Goal: Communication & Community: Share content

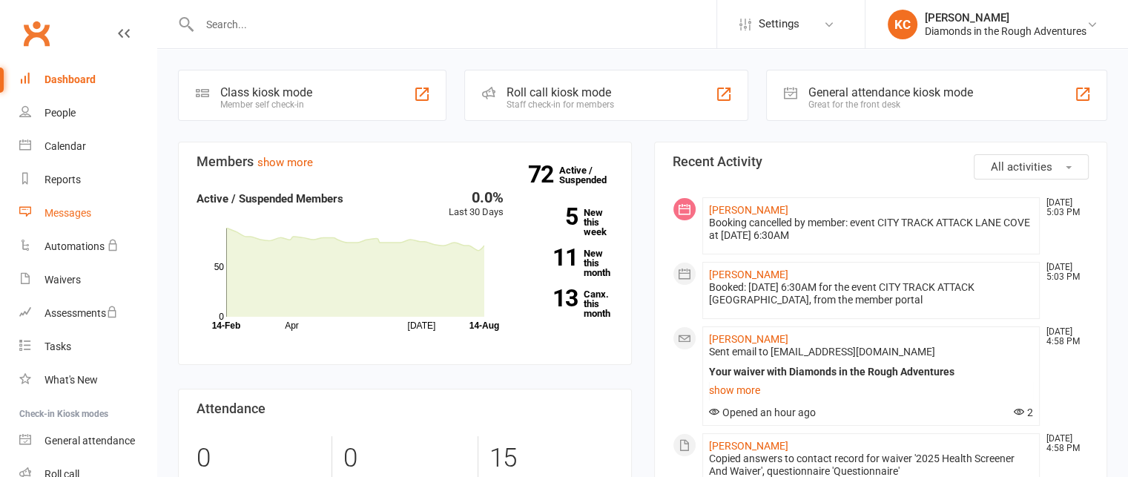
click at [65, 216] on div "Messages" at bounding box center [68, 213] width 47 height 12
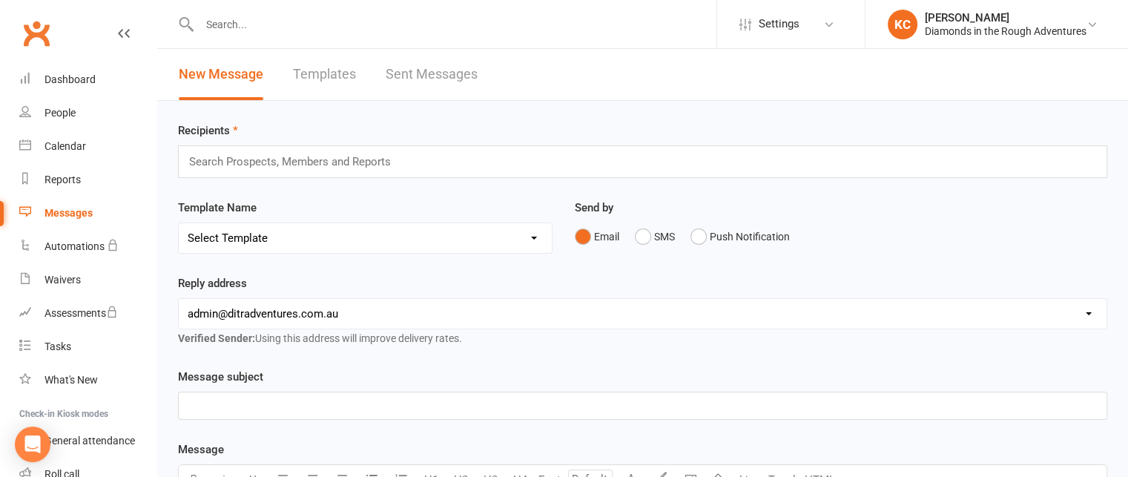
click at [279, 164] on input "text" at bounding box center [296, 161] width 217 height 19
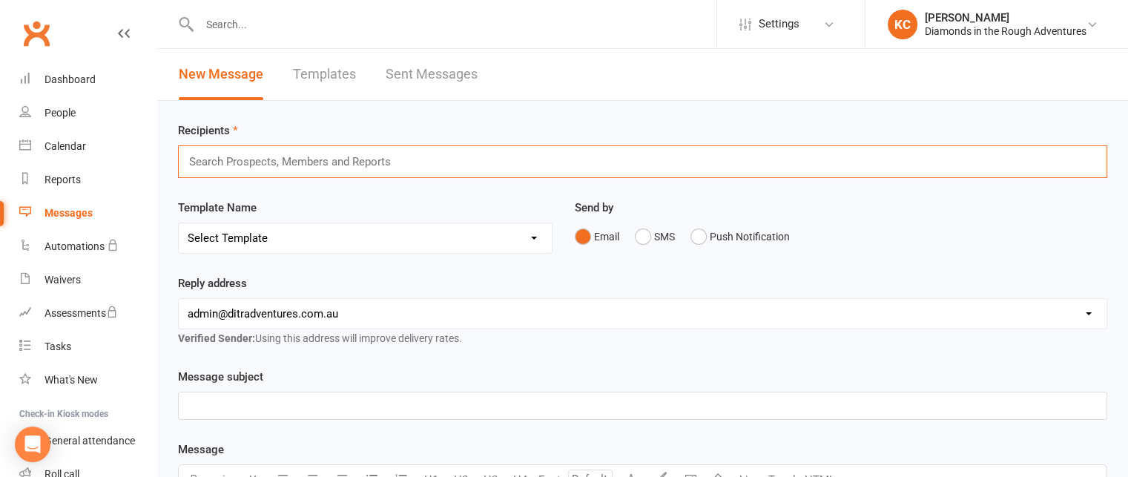
click at [283, 160] on input "text" at bounding box center [296, 161] width 217 height 19
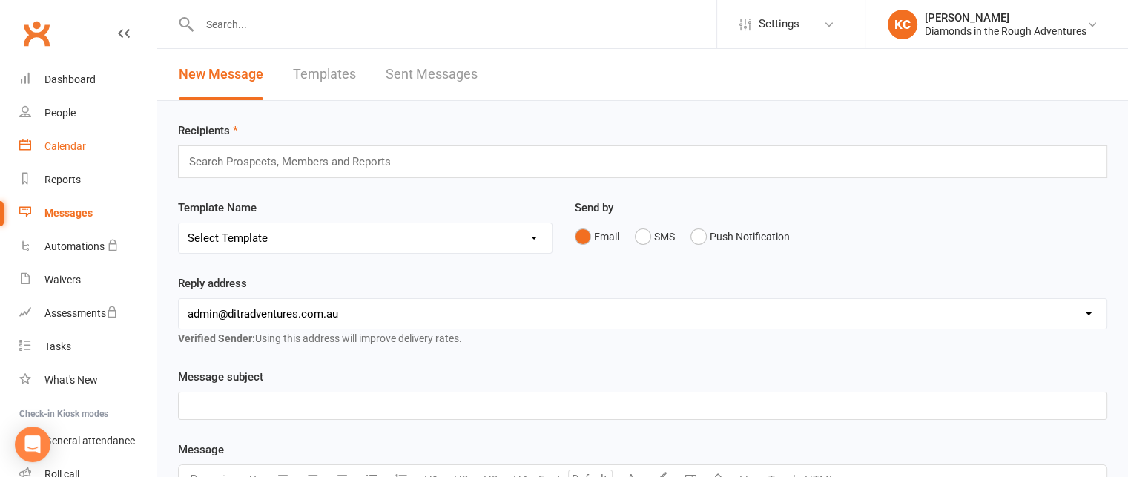
click at [72, 147] on div "Calendar" at bounding box center [66, 146] width 42 height 12
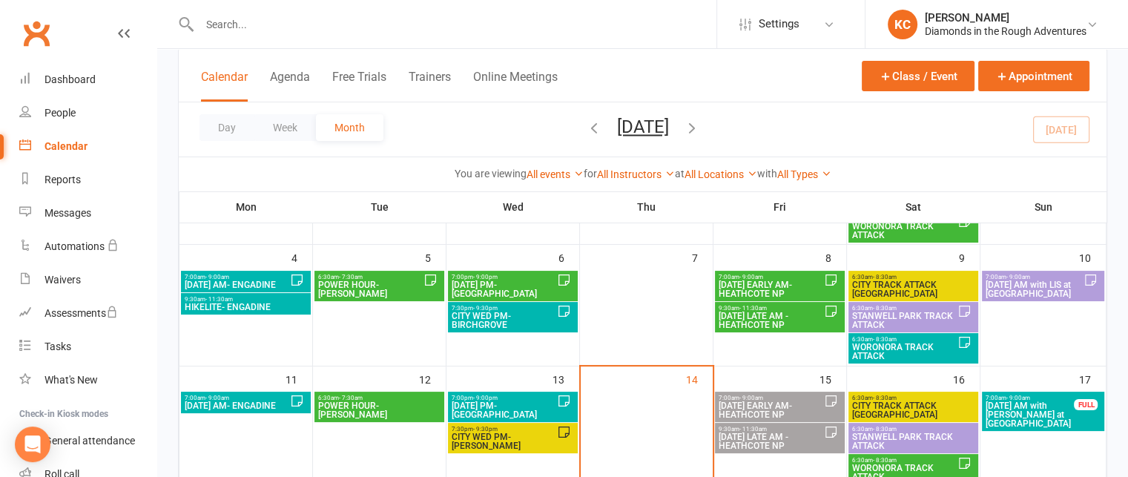
scroll to position [594, 0]
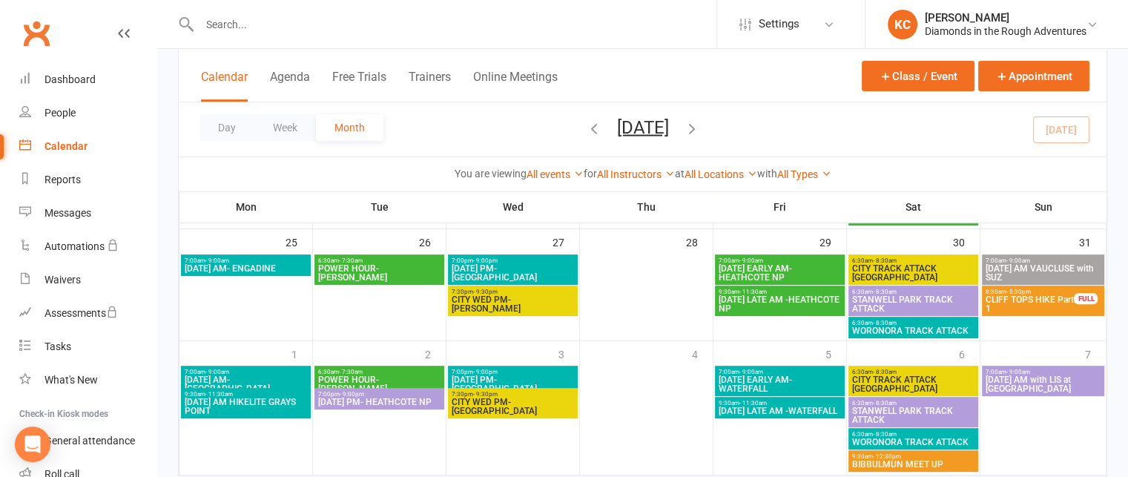
click at [1009, 295] on span "CLIFF TOPS HIKE Part 1" at bounding box center [1030, 304] width 91 height 18
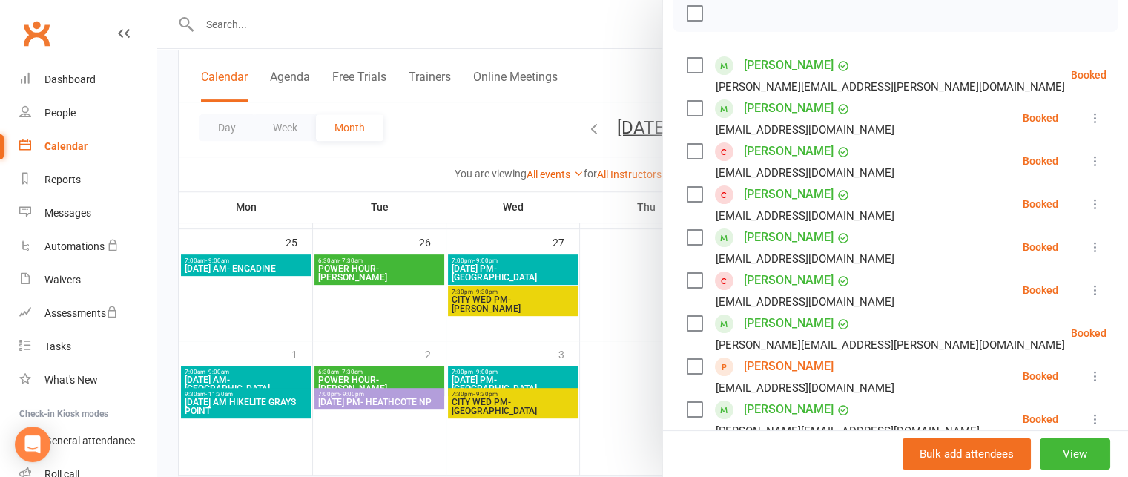
scroll to position [0, 0]
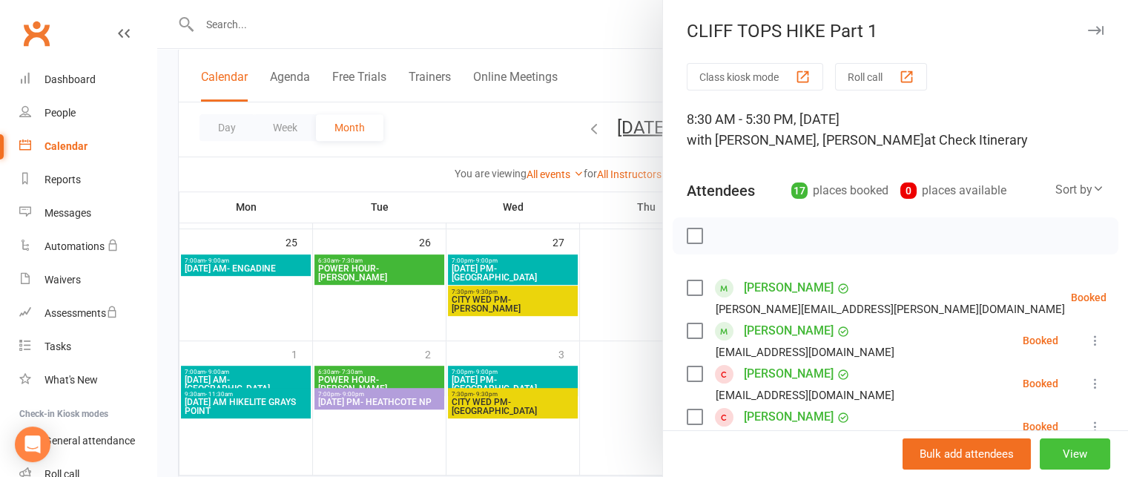
click at [1058, 458] on button "View" at bounding box center [1075, 453] width 70 height 31
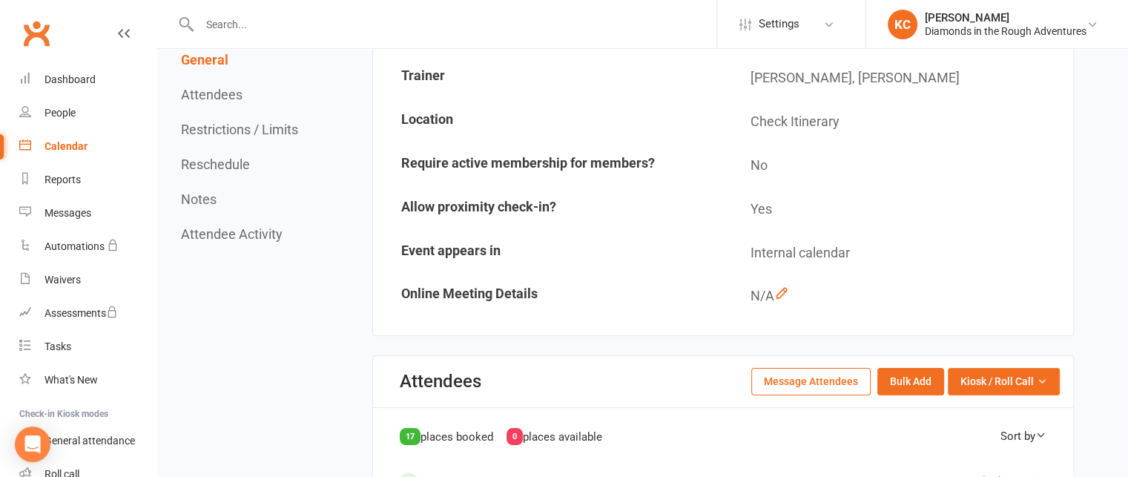
scroll to position [297, 0]
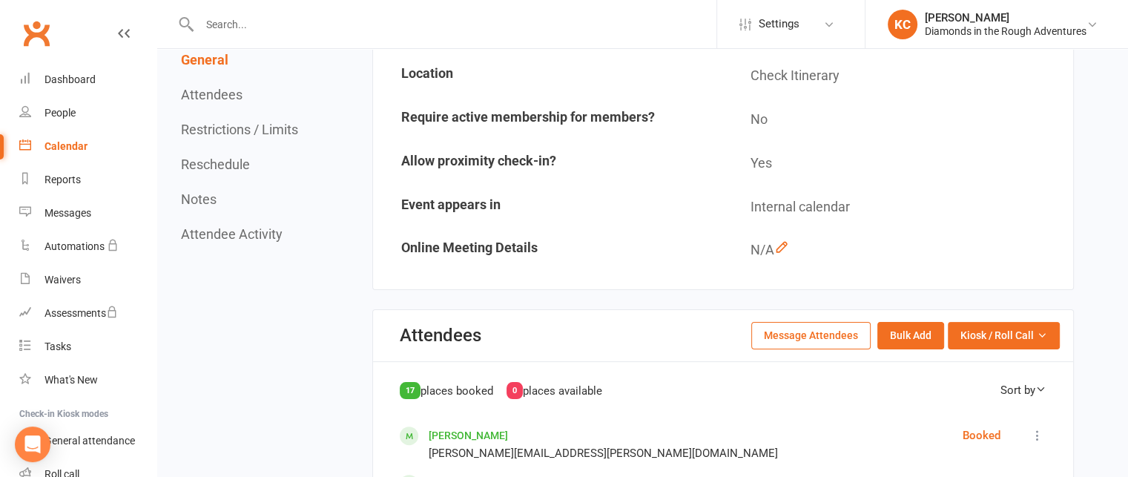
click at [789, 327] on button "Message Attendees" at bounding box center [811, 335] width 119 height 27
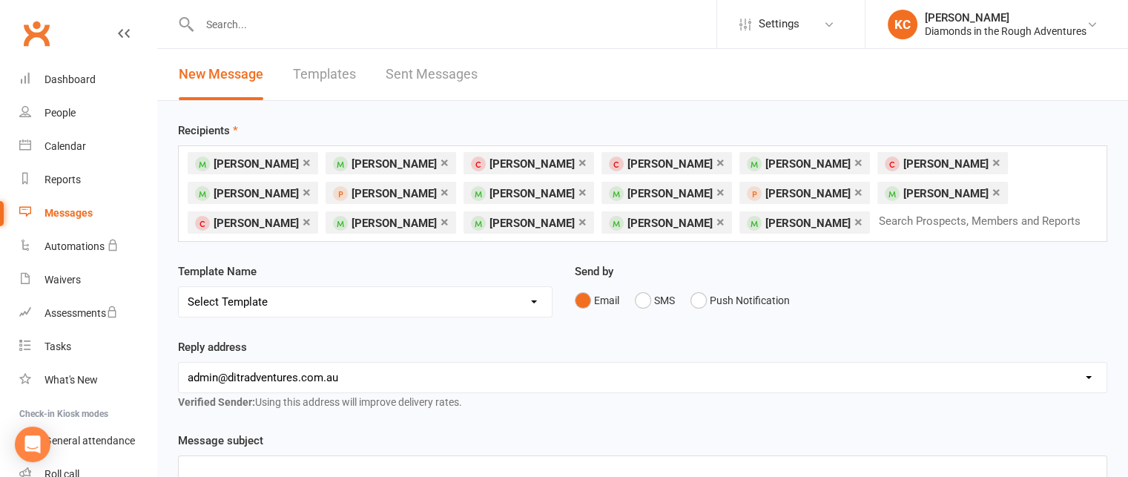
click at [404, 300] on select "Select Template [Email] 8 pack and Winter Challenge [Email] 8 PACK Membership d…" at bounding box center [365, 302] width 373 height 30
select select "40"
click at [179, 287] on select "Select Template [Email] 8 pack and Winter Challenge [Email] 8 PACK Membership d…" at bounding box center [365, 302] width 373 height 30
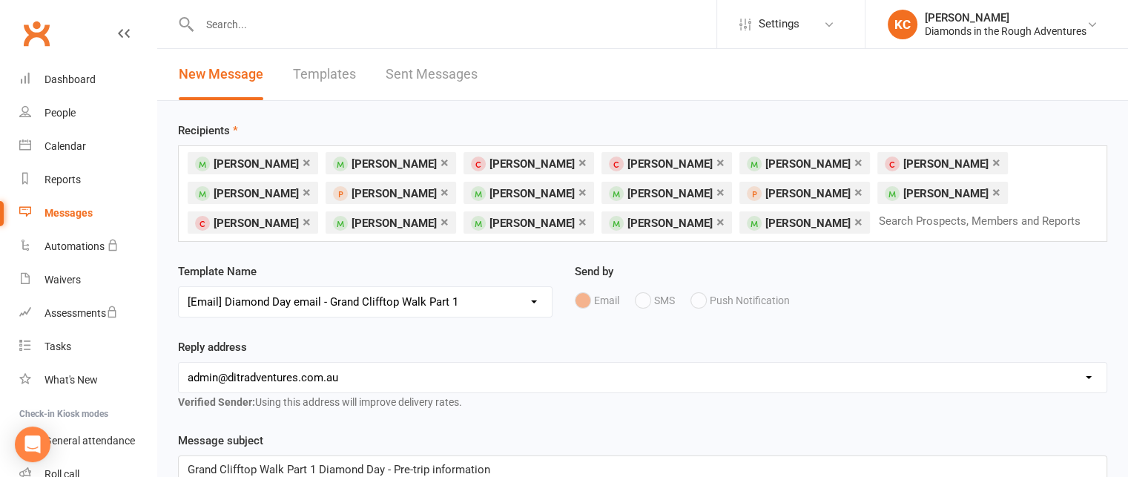
click at [819, 303] on div "Email SMS Push Notification" at bounding box center [841, 300] width 533 height 28
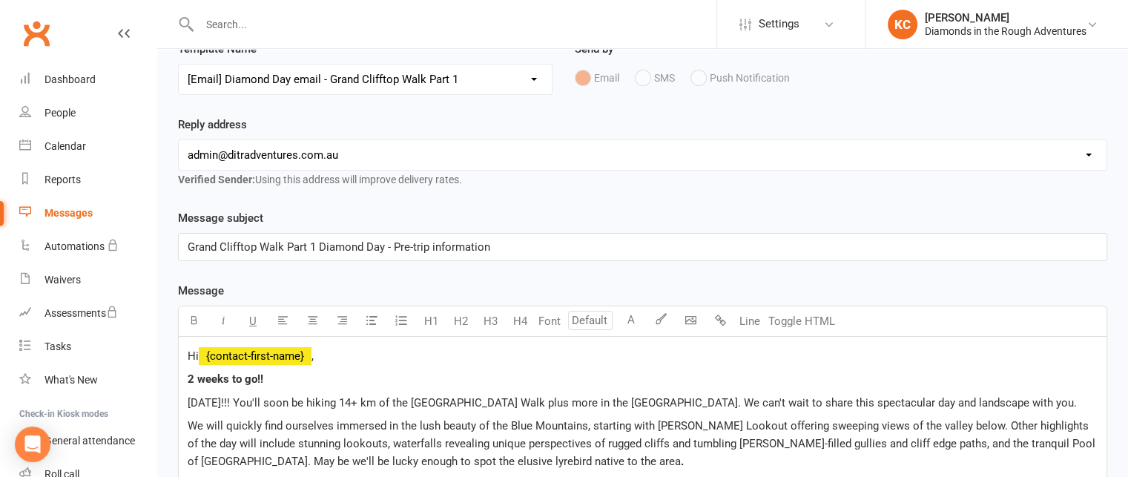
scroll to position [297, 0]
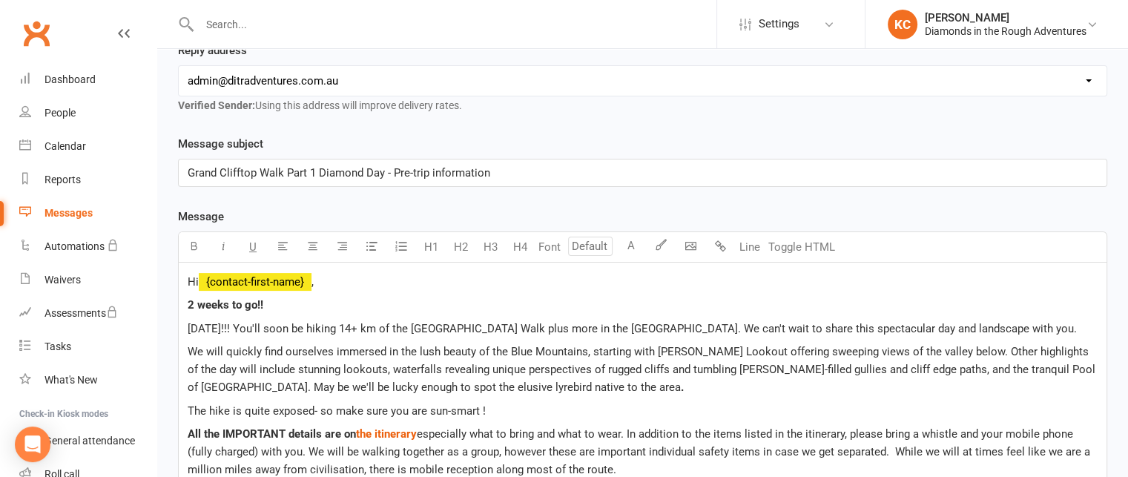
click at [281, 325] on span "[DATE]!!! You'll soon be hiking 14+ km of the [GEOGRAPHIC_DATA] Walk plus more …" at bounding box center [633, 328] width 890 height 13
click at [418, 326] on span "[DATE]!!! You'll soon be hiking 14+ km of the [GEOGRAPHIC_DATA] Walk plus more …" at bounding box center [633, 328] width 890 height 13
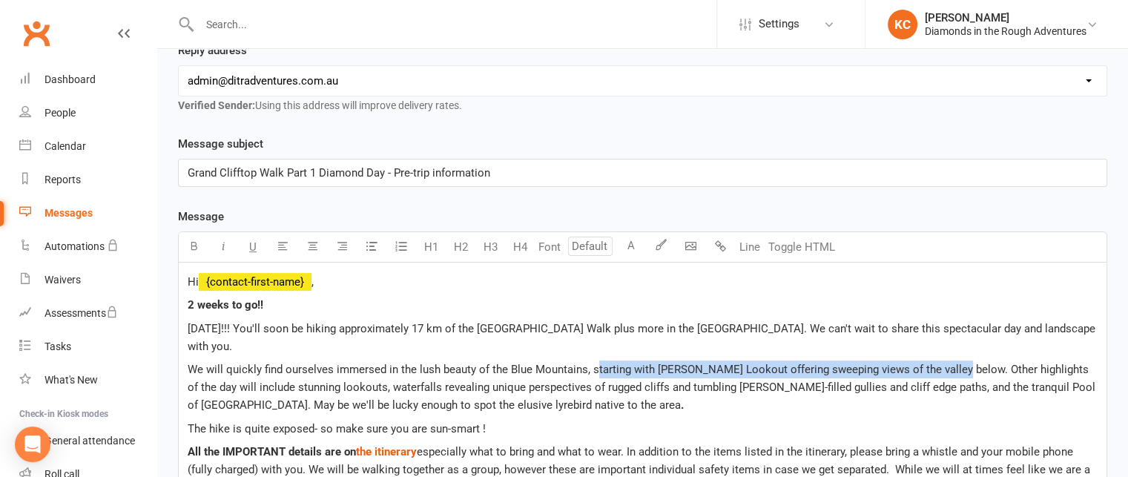
drag, startPoint x: 593, startPoint y: 367, endPoint x: 956, endPoint y: 364, distance: 362.8
click at [956, 364] on span "We will quickly find ourselves immersed in the lush beauty of the Blue Mountain…" at bounding box center [643, 387] width 911 height 49
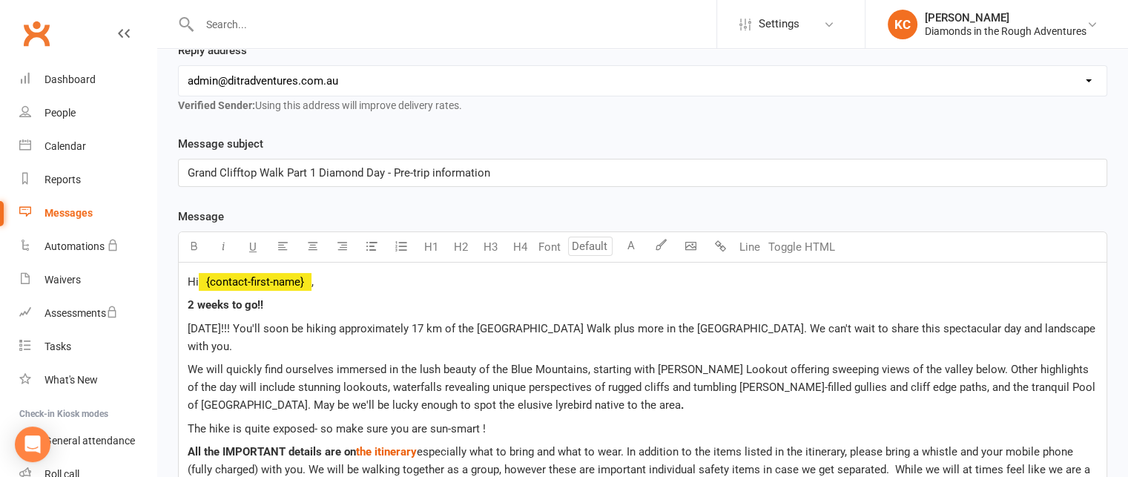
click at [958, 364] on span "We will quickly find ourselves immersed in the lush beauty of the Blue Mountain…" at bounding box center [643, 387] width 911 height 49
click at [594, 367] on span "We will quickly find ourselves immersed in the lush beauty of the Blue Mountain…" at bounding box center [643, 387] width 911 height 49
click at [686, 365] on span "We will quickly find ourselves immersed in the lush beauty of the Blue Mountain…" at bounding box center [641, 387] width 907 height 49
click at [735, 366] on span "We will quickly find ourselves immersed in the lush beauty of the Blue Mountain…" at bounding box center [641, 387] width 907 height 49
click at [424, 385] on span "We will quickly find ourselves immersed in the lush beauty of the Blue Mountain…" at bounding box center [636, 387] width 896 height 49
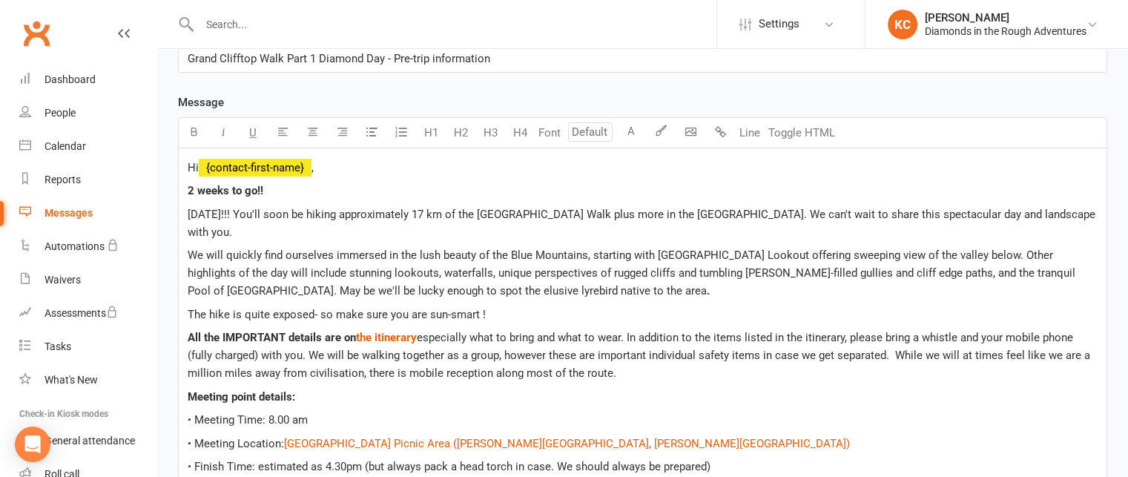
scroll to position [445, 0]
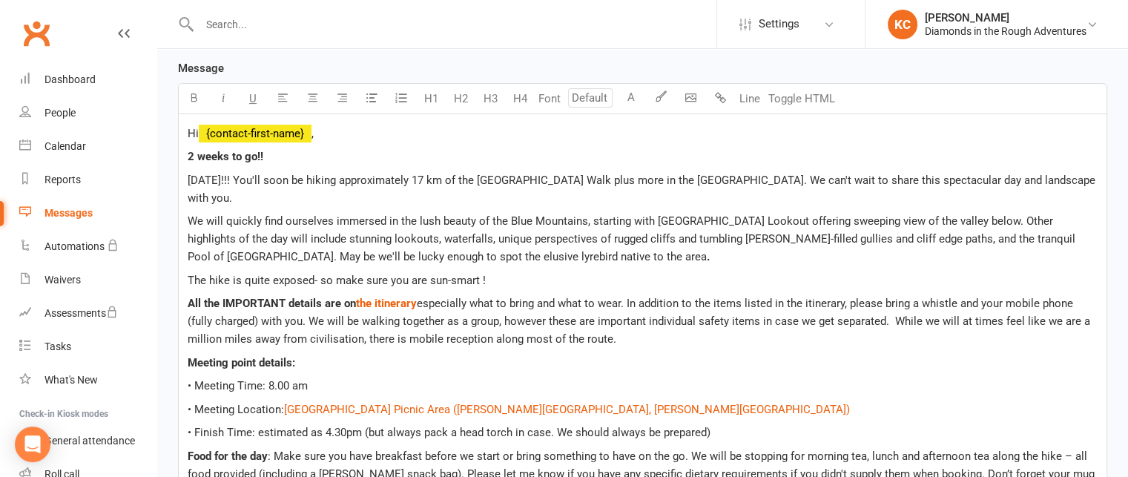
click at [270, 381] on span "• Meeting Time: 8.00 am" at bounding box center [248, 385] width 120 height 13
drag, startPoint x: 266, startPoint y: 380, endPoint x: 392, endPoint y: 378, distance: 126.1
click at [392, 379] on span "• Meeting Time: 7.45am for 8.00 am start (please be on time)" at bounding box center [338, 385] width 301 height 13
click at [190, 92] on icon "button" at bounding box center [193, 97] width 11 height 11
click at [401, 316] on span "especially what to bring and what to wear. In addition to the items listed in t…" at bounding box center [641, 321] width 906 height 49
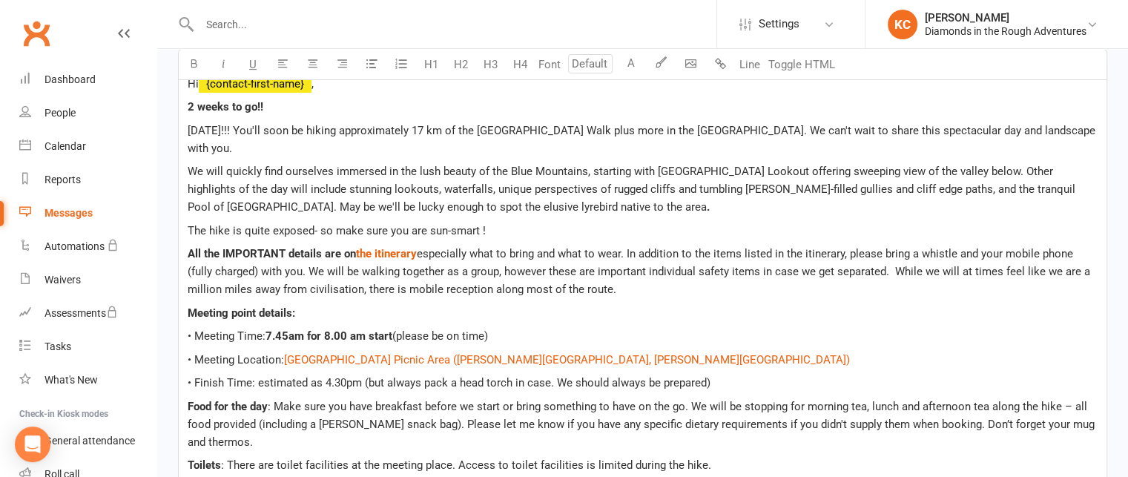
scroll to position [519, 0]
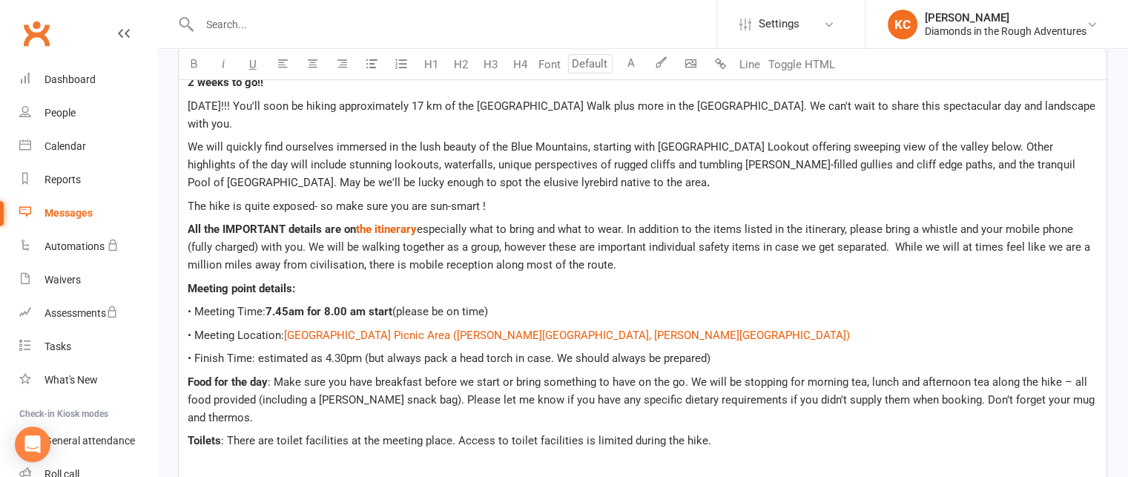
click at [486, 306] on span "(please be on time)" at bounding box center [440, 311] width 96 height 13
click at [448, 441] on span ": There are toilet facilities at the meeting place. Access to toilet facilities…" at bounding box center [466, 440] width 490 height 13
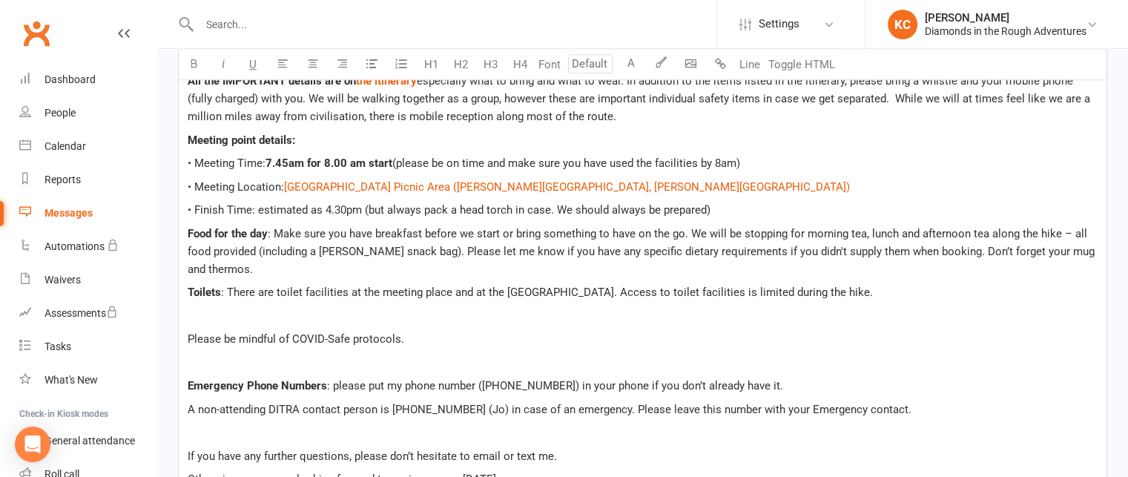
scroll to position [742, 0]
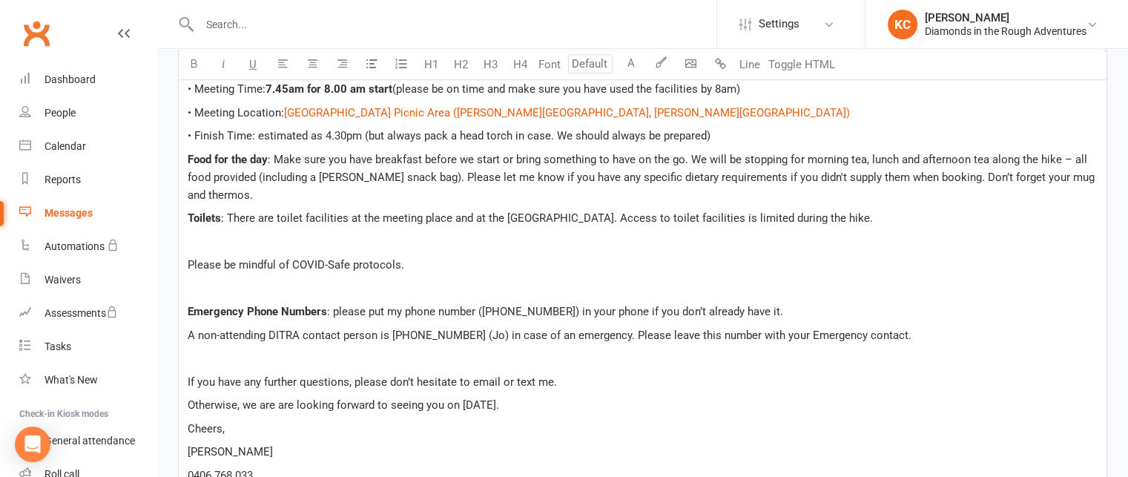
click at [391, 331] on span "A non-attending DITRA contact person is [PHONE_NUMBER] (Jo) in case of an emerg…" at bounding box center [550, 335] width 724 height 13
click at [499, 403] on span "Otherwise, we are are looking forward to seeing you on [DATE]." at bounding box center [344, 404] width 312 height 13
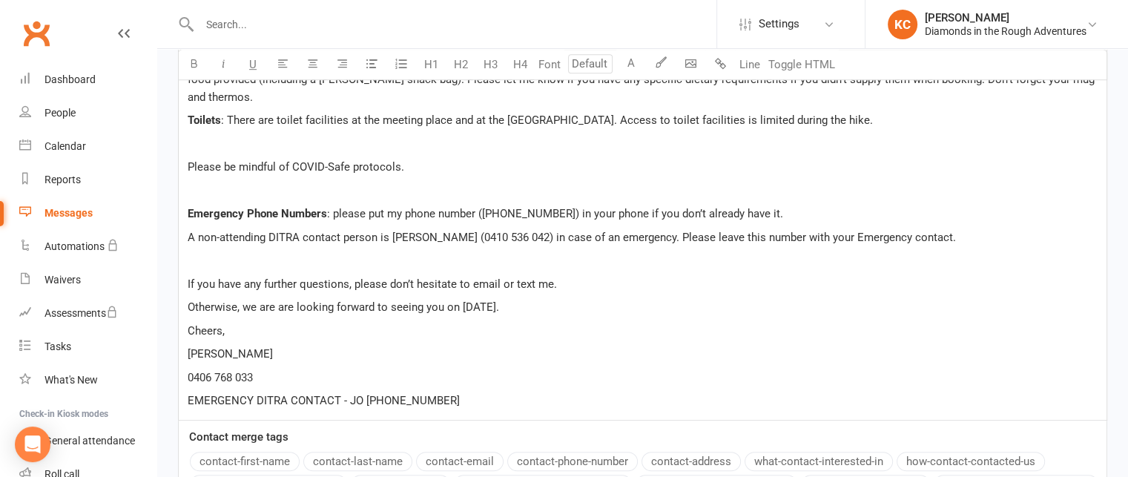
scroll to position [816, 0]
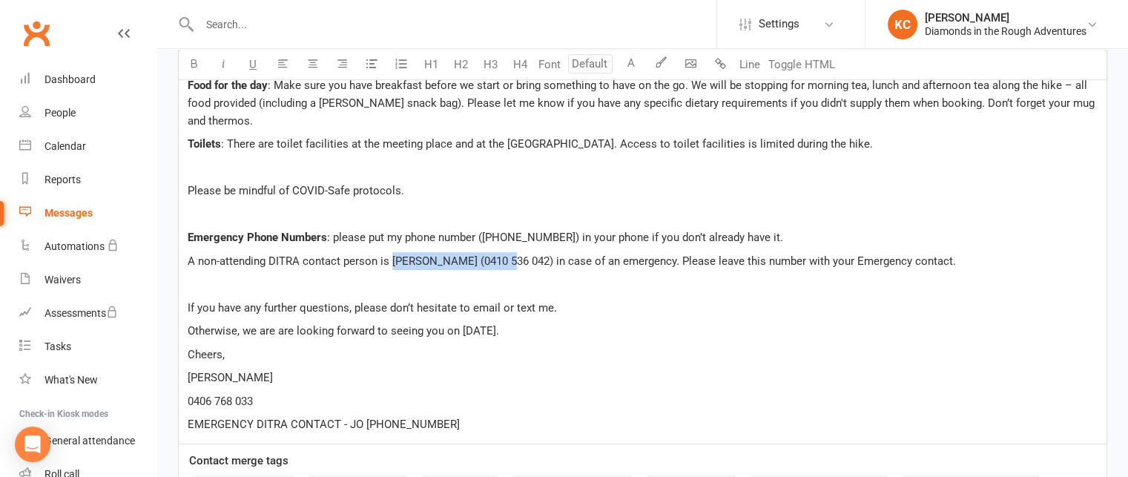
drag, startPoint x: 390, startPoint y: 256, endPoint x: 498, endPoint y: 260, distance: 107.6
click at [498, 260] on span "A non-attending DITRA contact person is [PERSON_NAME] (0410 536 042) in case of…" at bounding box center [572, 260] width 769 height 13
copy span "Claire (0410 536 042)"
drag, startPoint x: 441, startPoint y: 424, endPoint x: 349, endPoint y: 415, distance: 92.4
click at [349, 415] on p "EMERGENCY DITRA CONTACT - JO [PHONE_NUMBER]" at bounding box center [643, 424] width 910 height 18
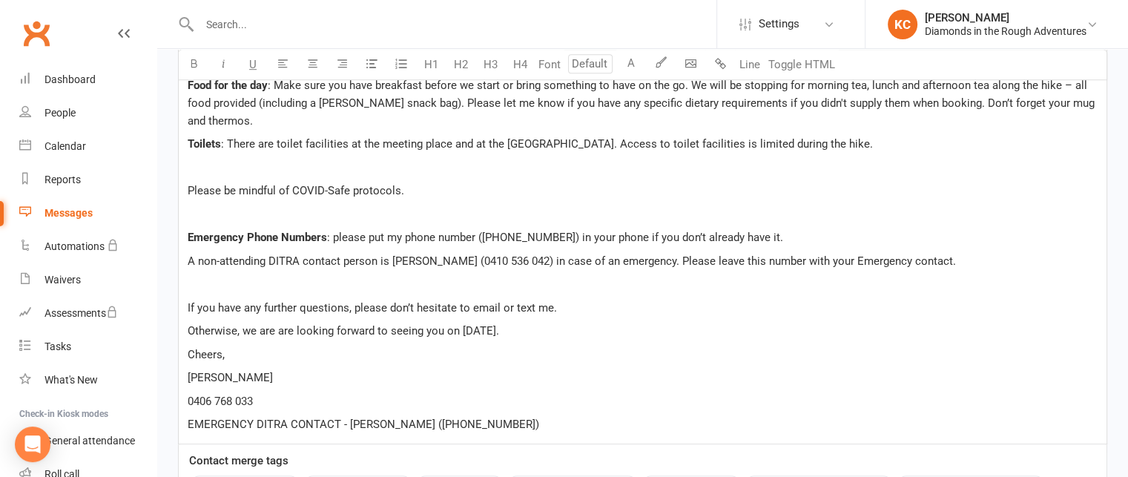
click at [376, 418] on span "EMERGENCY DITRA CONTACT - [PERSON_NAME] ([PHONE_NUMBER])" at bounding box center [364, 424] width 352 height 13
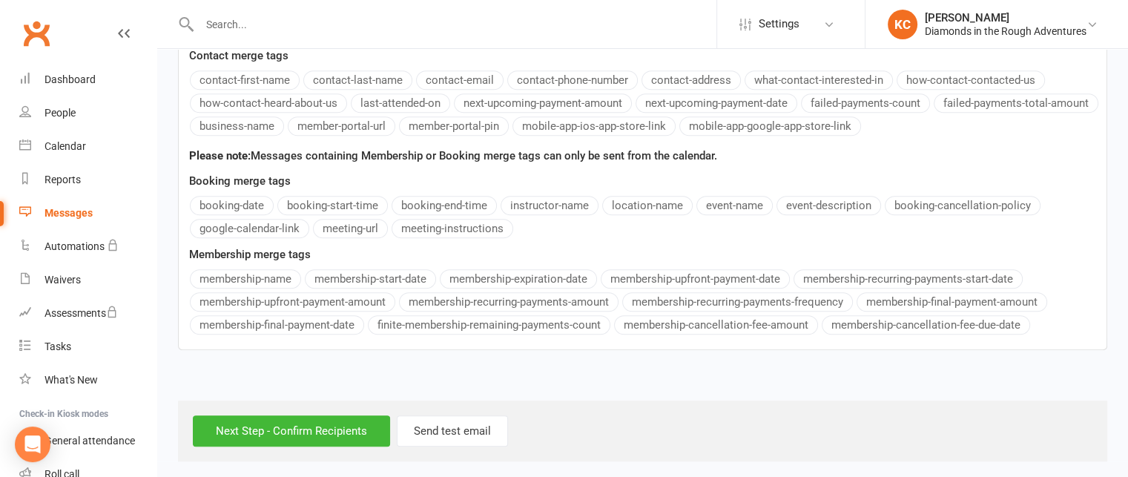
scroll to position [1222, 0]
click at [309, 427] on input "Next Step - Confirm Recipients" at bounding box center [291, 430] width 197 height 31
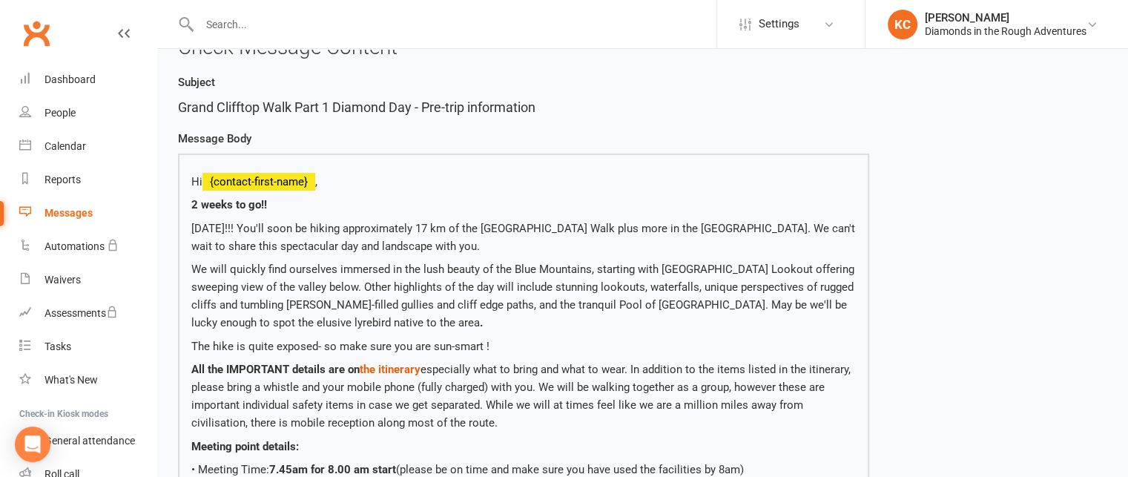
scroll to position [74, 0]
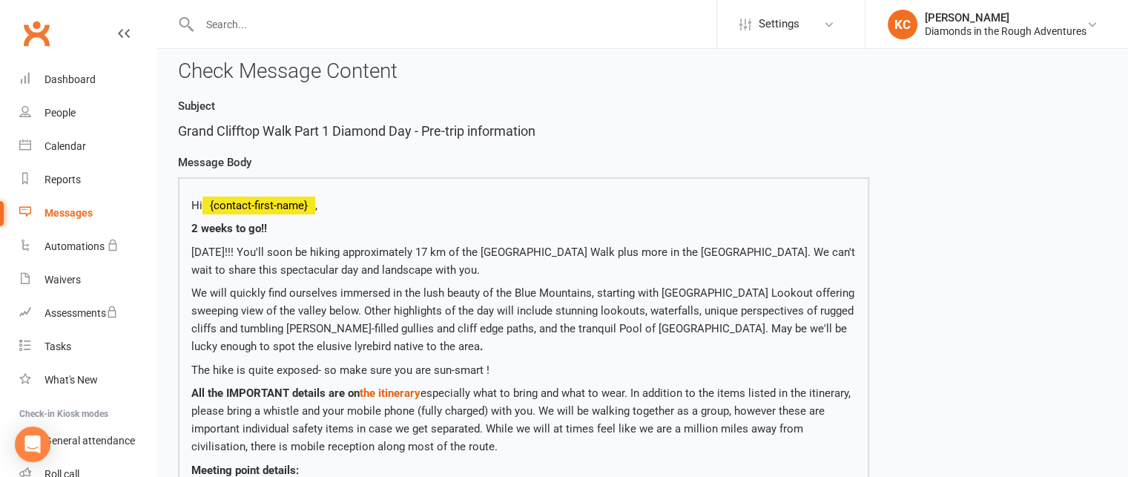
click at [191, 225] on span "2 weeks to go!!" at bounding box center [229, 228] width 76 height 13
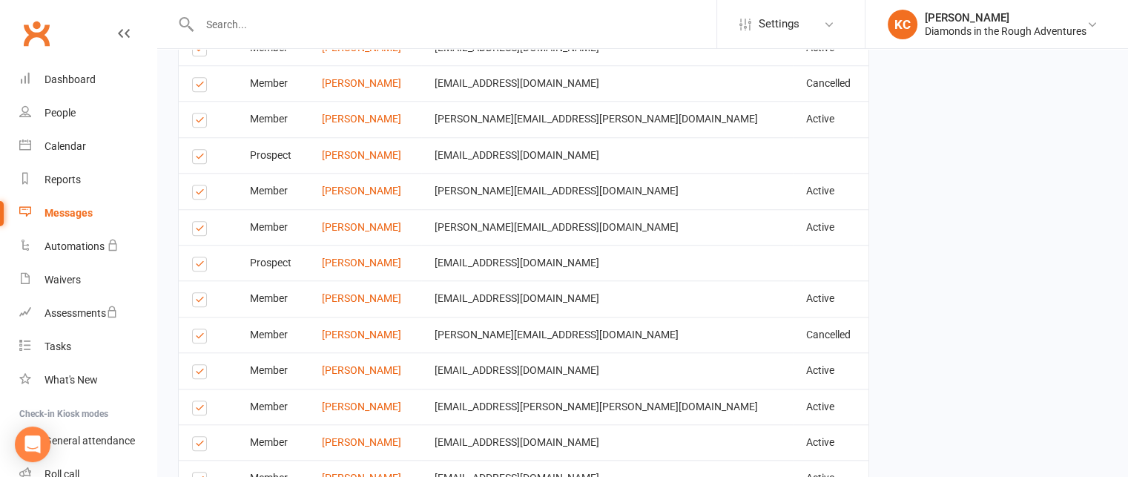
scroll to position [1402, 0]
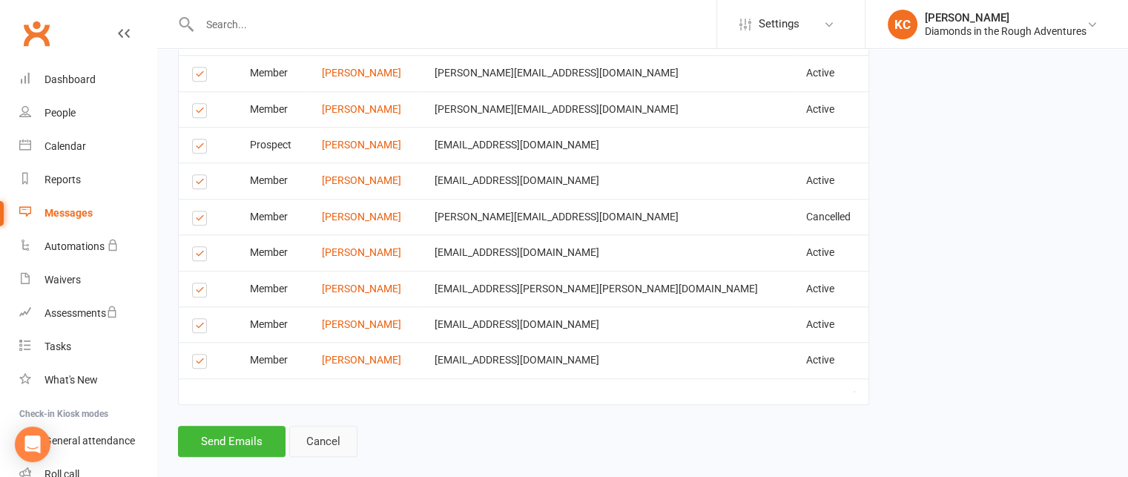
click at [310, 426] on link "Cancel" at bounding box center [323, 441] width 68 height 31
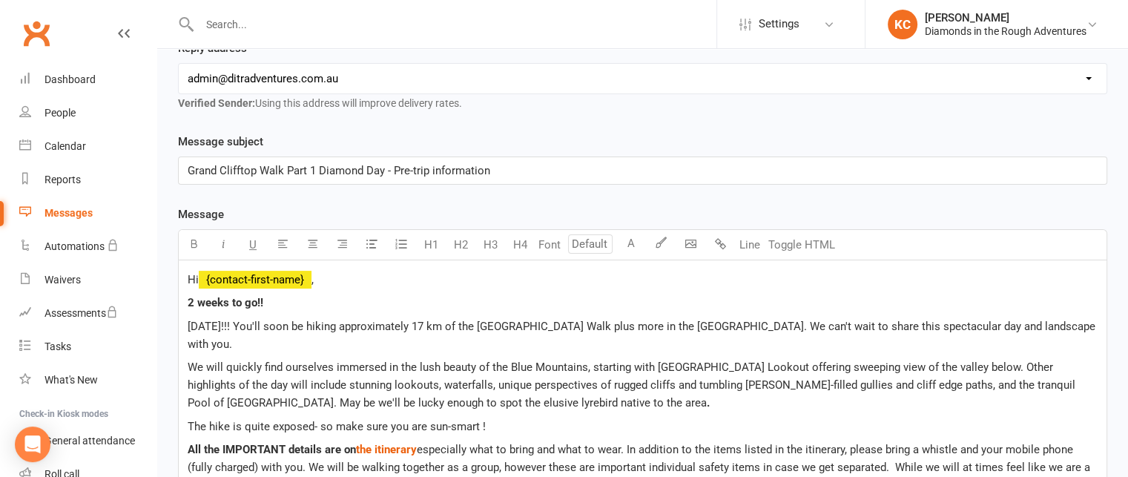
scroll to position [297, 0]
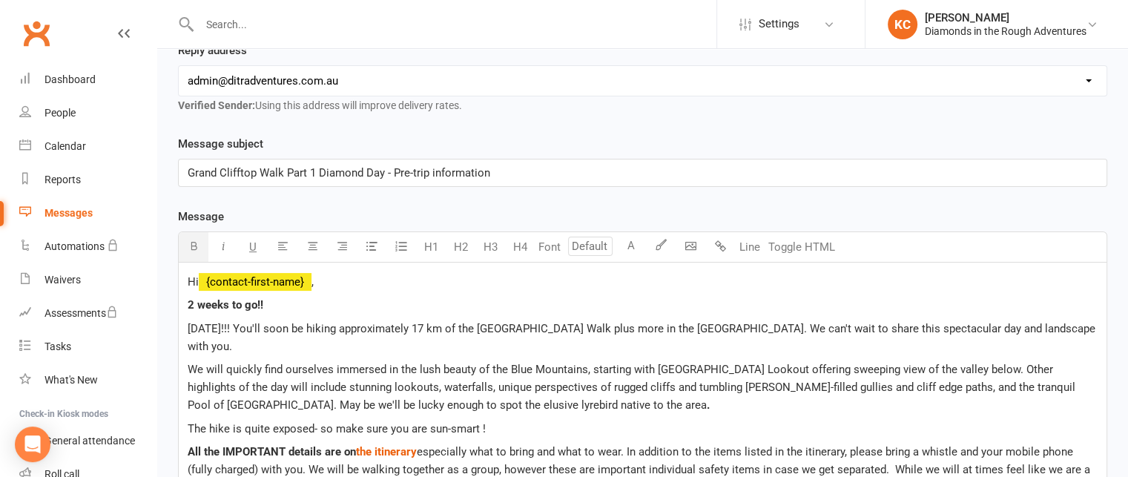
click at [189, 298] on span "2 weeks to go!!" at bounding box center [226, 304] width 76 height 13
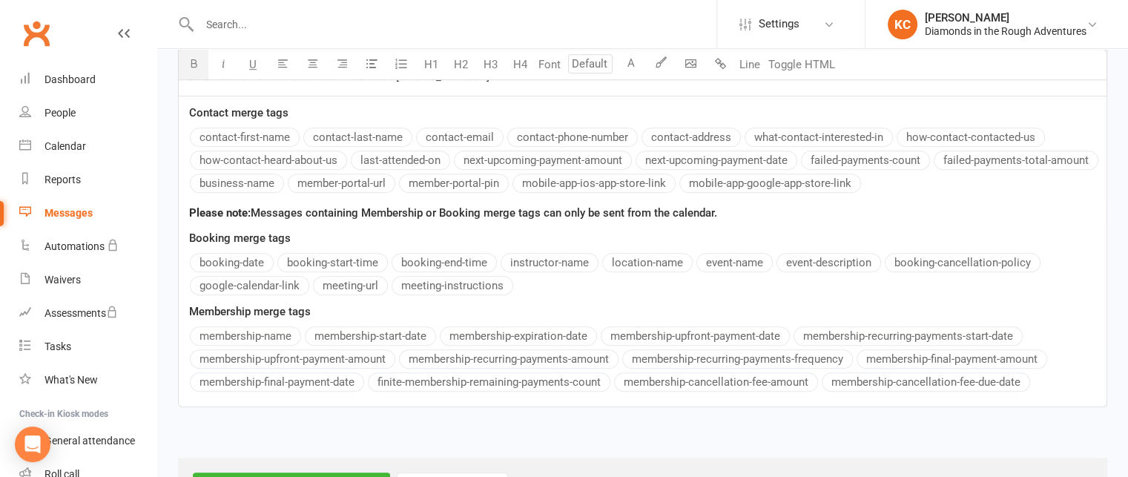
scroll to position [1222, 0]
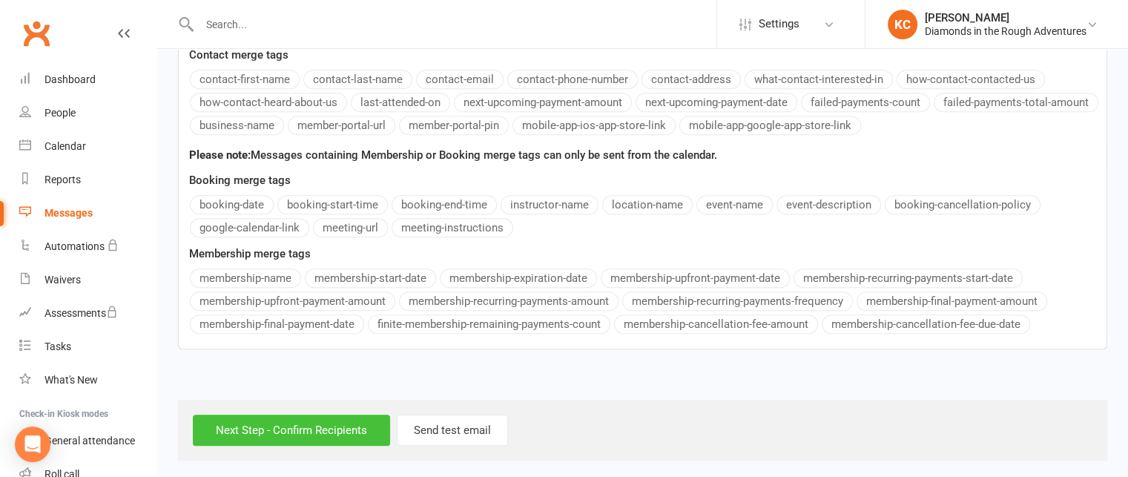
click at [330, 423] on input "Next Step - Confirm Recipients" at bounding box center [291, 430] width 197 height 31
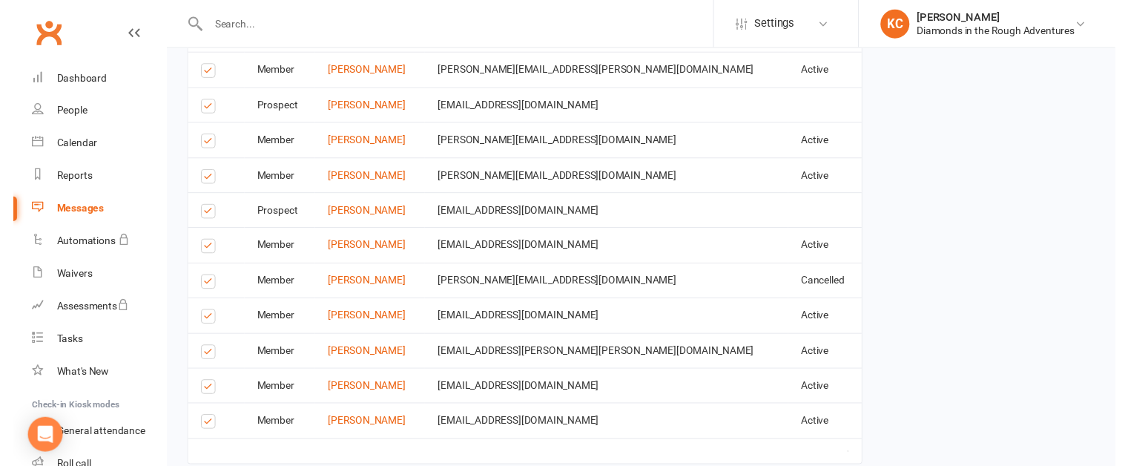
scroll to position [1402, 0]
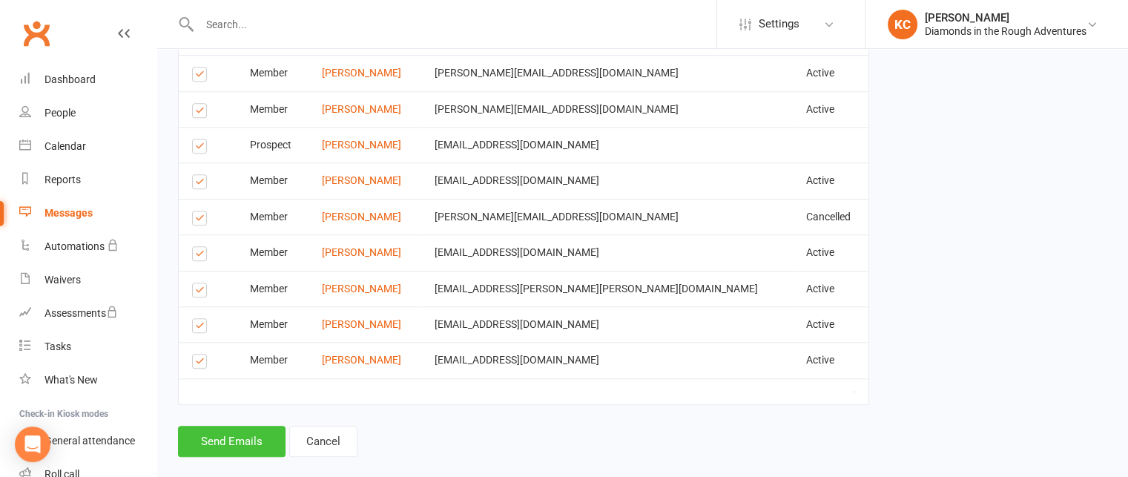
click at [245, 426] on button "Send Emails" at bounding box center [232, 441] width 108 height 31
